Goal: Information Seeking & Learning: Learn about a topic

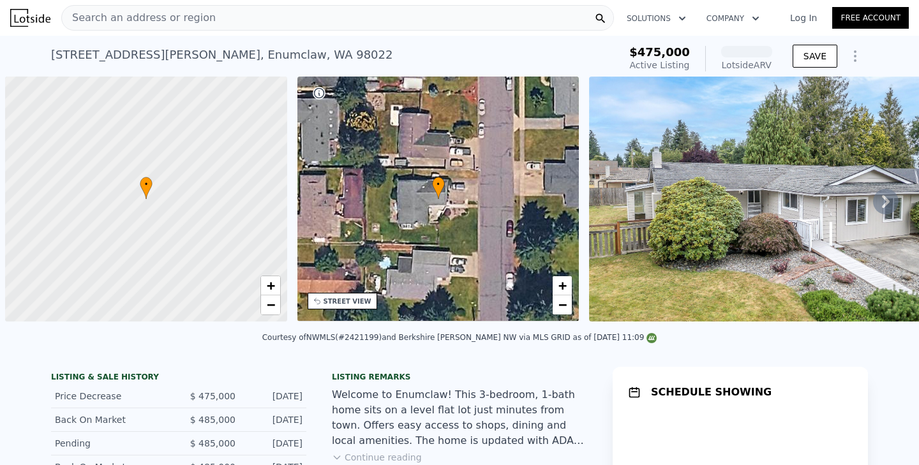
scroll to position [0, 5]
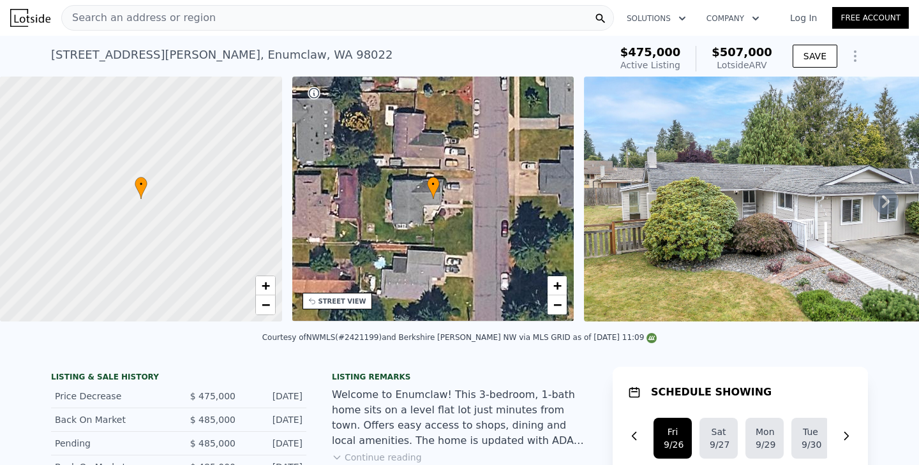
click at [463, 388] on div "Listing remarks Welcome to Enumclaw! This 3-bedroom, 1-bath home sits on a leve…" at bounding box center [459, 425] width 255 height 107
click at [889, 202] on icon at bounding box center [886, 202] width 26 height 26
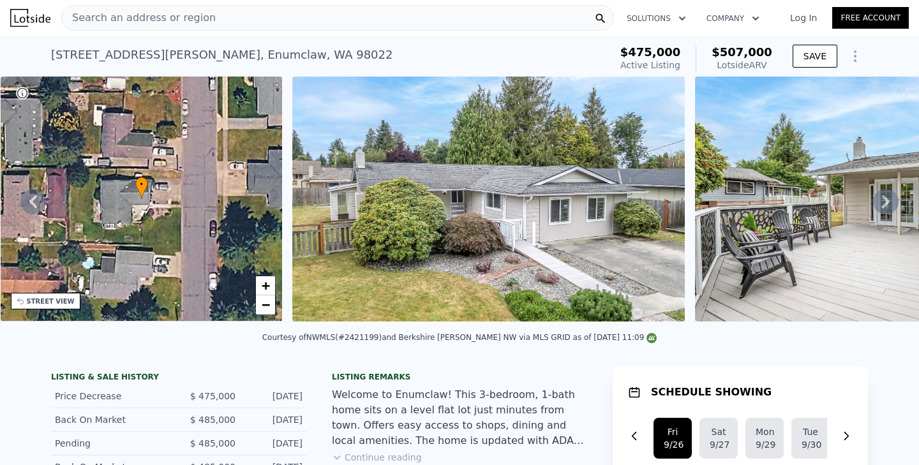
click at [881, 205] on icon at bounding box center [886, 202] width 26 height 26
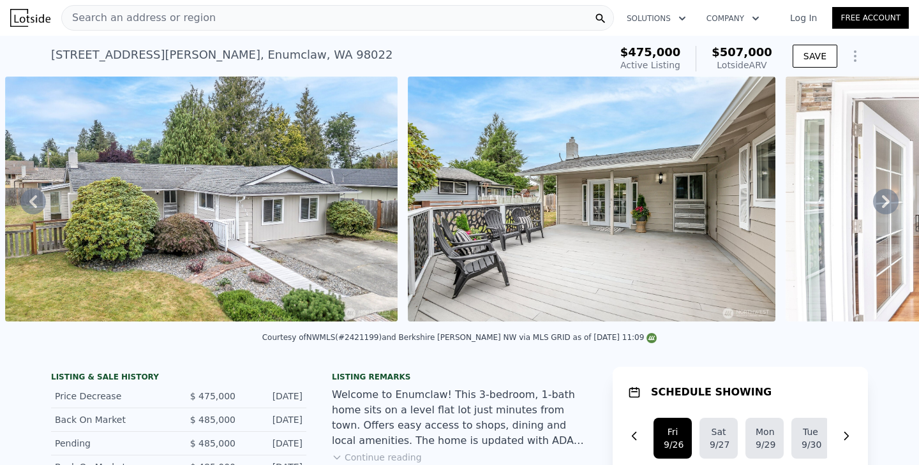
click at [881, 205] on icon at bounding box center [886, 202] width 26 height 26
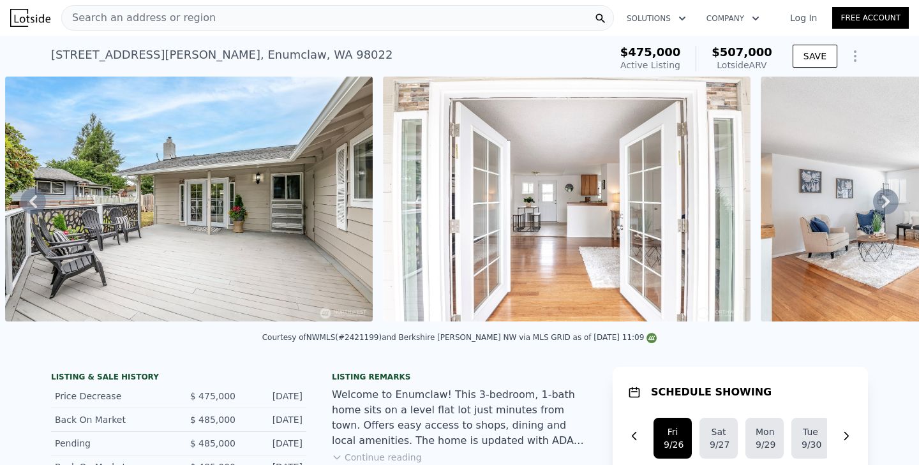
click at [881, 205] on icon at bounding box center [886, 202] width 26 height 26
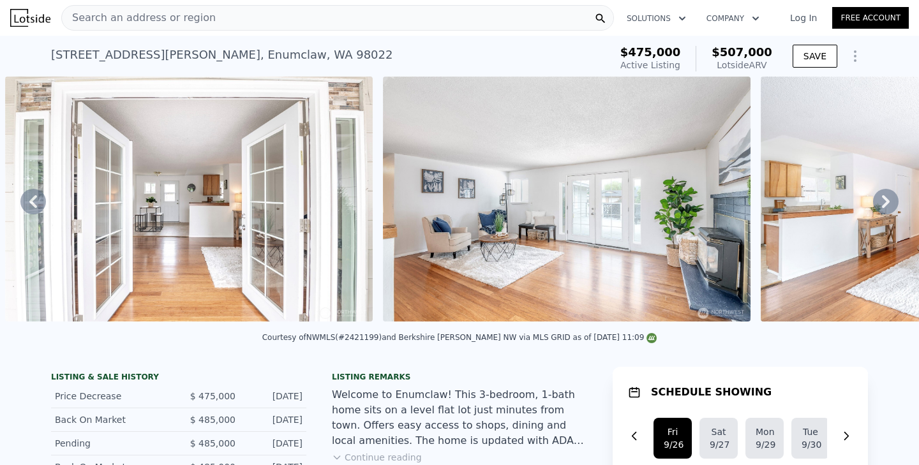
click at [881, 205] on icon at bounding box center [886, 202] width 26 height 26
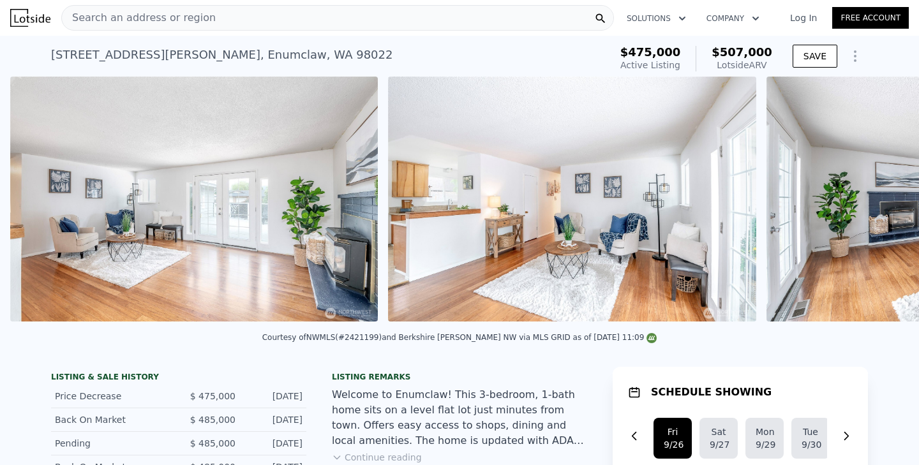
scroll to position [0, 1742]
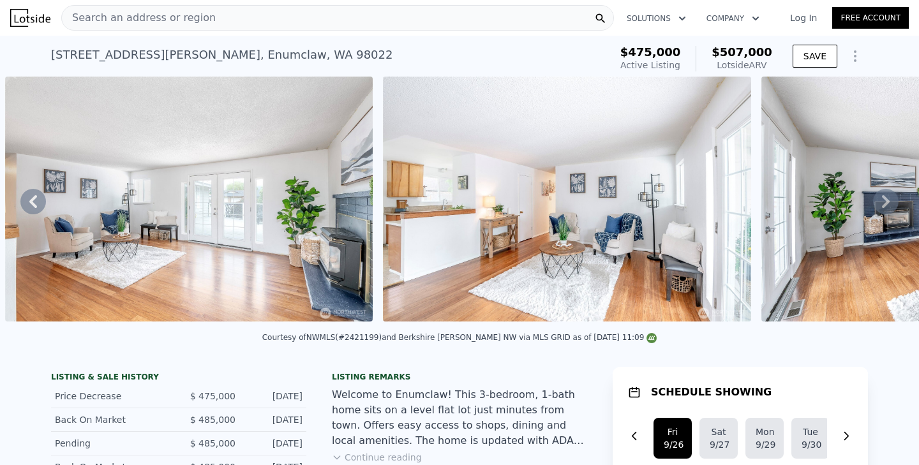
click at [892, 200] on icon at bounding box center [886, 202] width 26 height 26
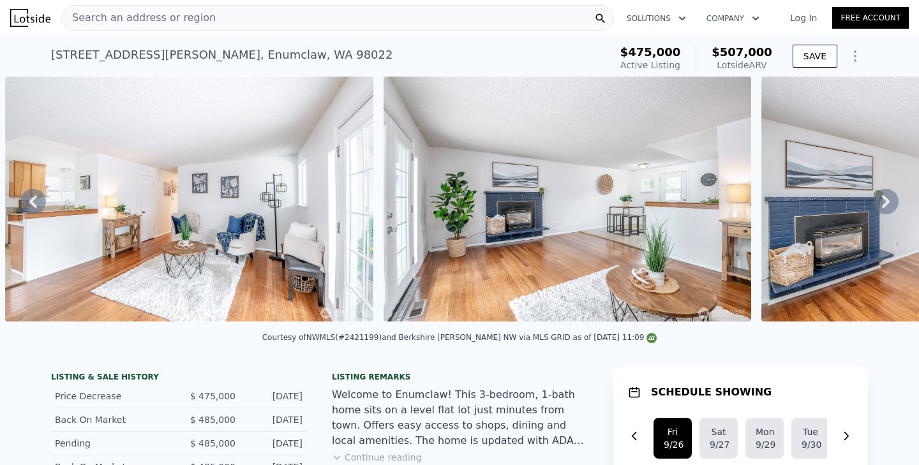
click at [892, 200] on icon at bounding box center [886, 202] width 26 height 26
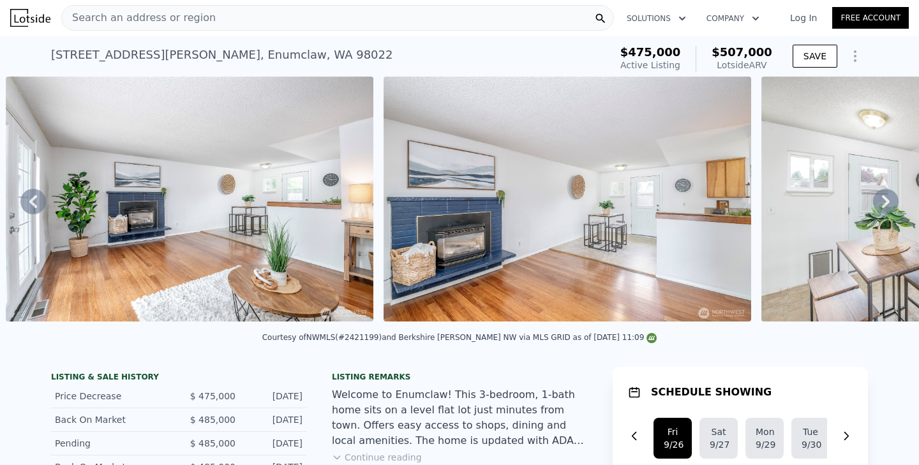
click at [892, 200] on icon at bounding box center [886, 202] width 26 height 26
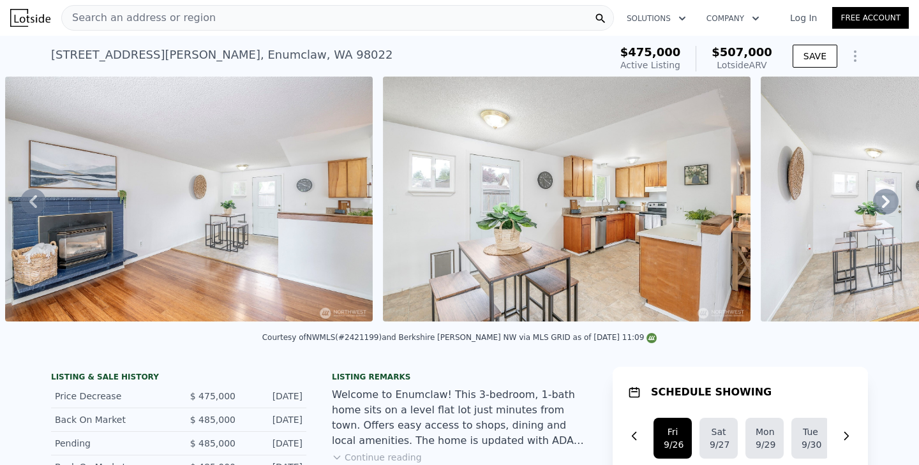
click at [892, 200] on icon at bounding box center [886, 202] width 26 height 26
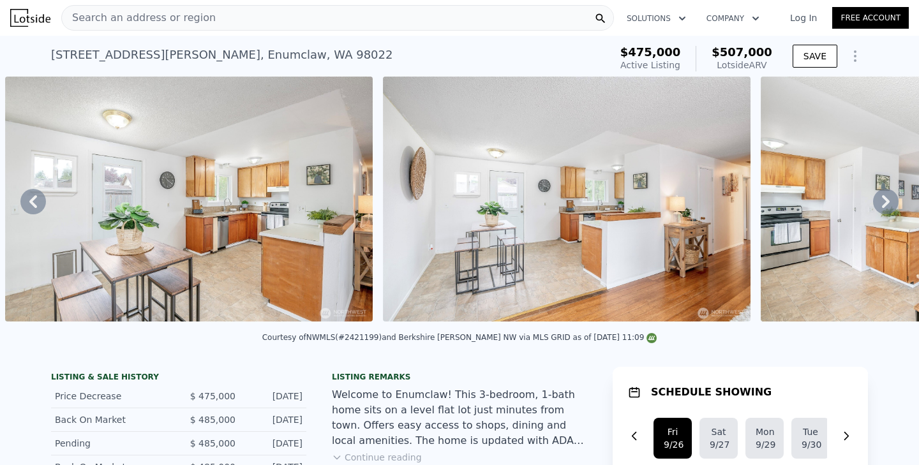
click at [892, 200] on icon at bounding box center [886, 202] width 26 height 26
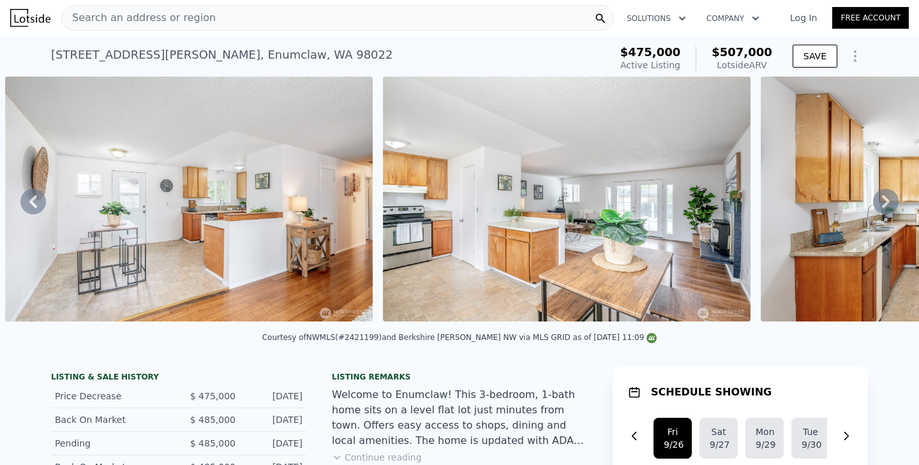
click at [892, 200] on icon at bounding box center [886, 202] width 26 height 26
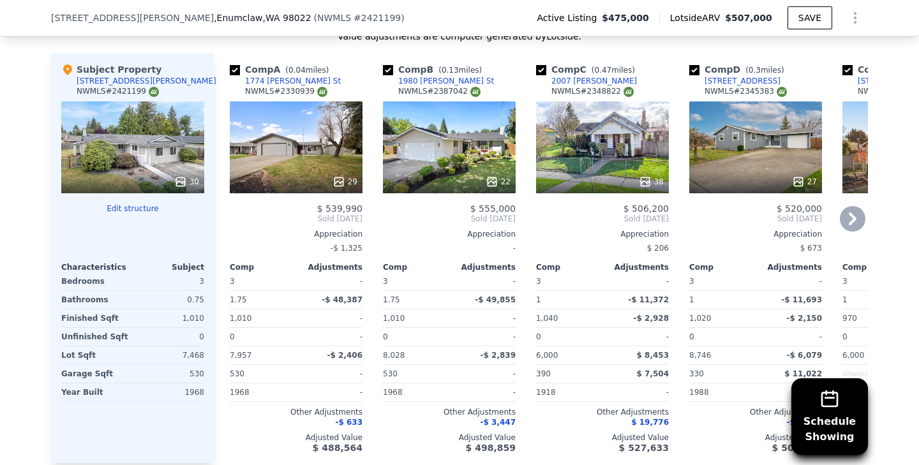
scroll to position [1382, 0]
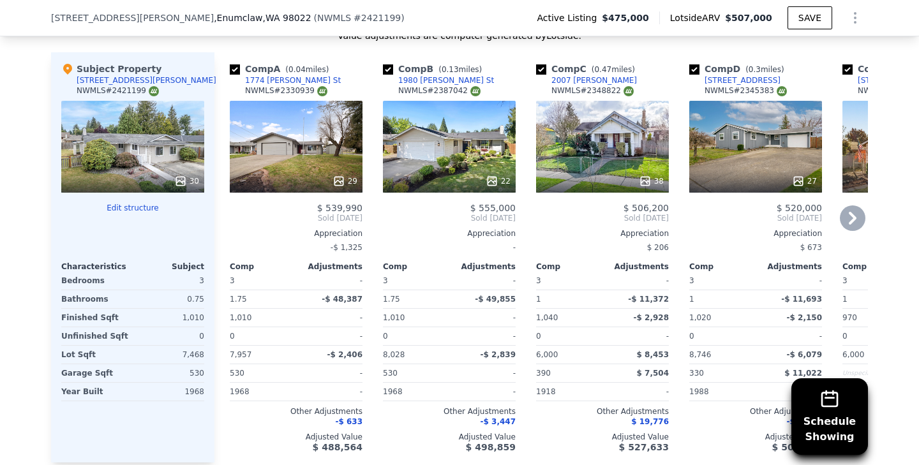
click at [845, 219] on icon at bounding box center [853, 218] width 26 height 26
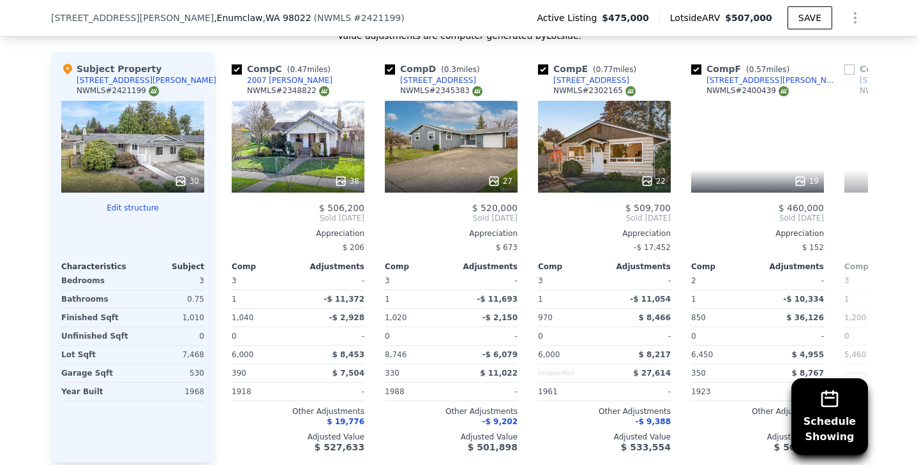
scroll to position [0, 306]
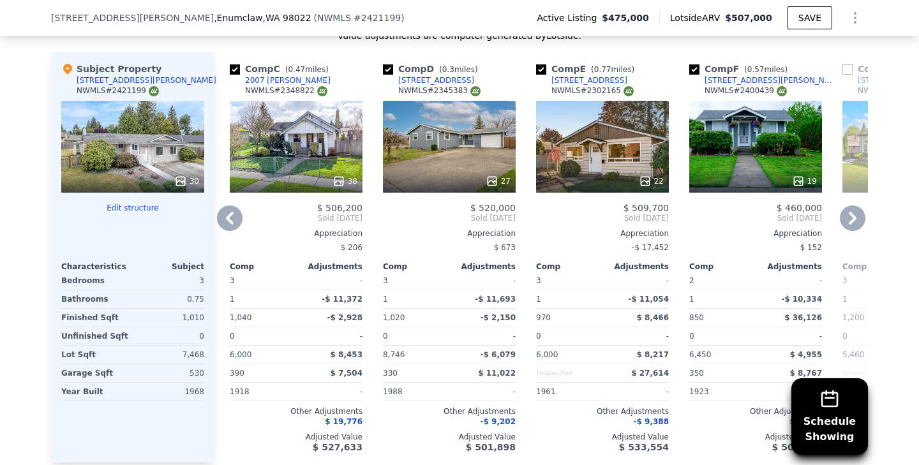
click at [221, 216] on icon at bounding box center [230, 218] width 26 height 26
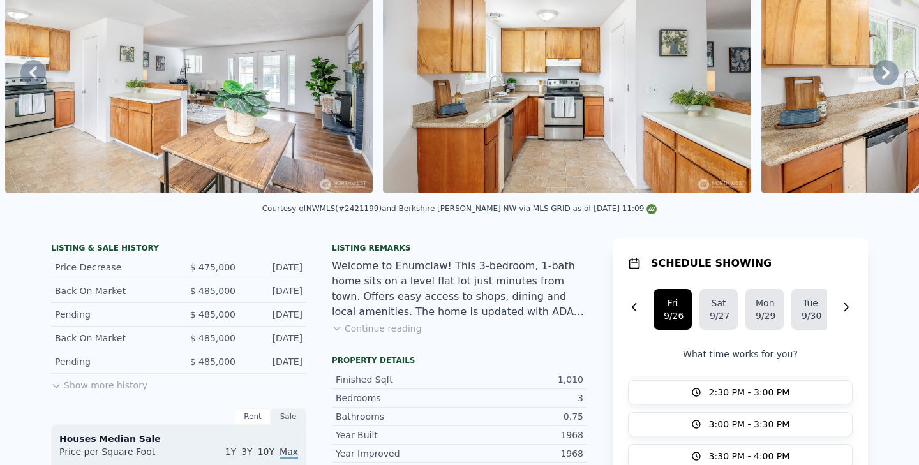
scroll to position [4, 0]
